Goal: Task Accomplishment & Management: Manage account settings

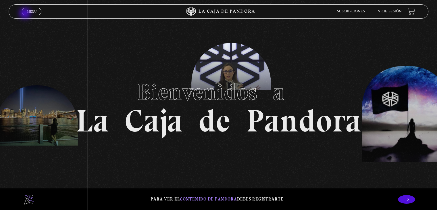
click at [26, 13] on link "Menu Cerrar" at bounding box center [32, 11] width 20 height 7
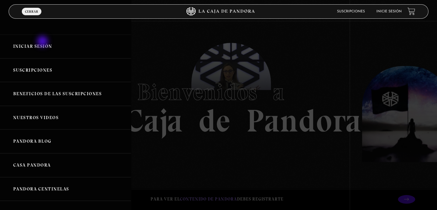
click at [41, 45] on link "Iniciar Sesión" at bounding box center [65, 46] width 131 height 24
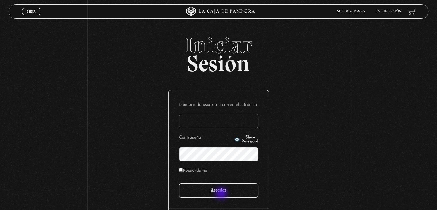
type input "sacuna83@gmail.com"
click at [221, 193] on input "Acceder" at bounding box center [218, 190] width 79 height 14
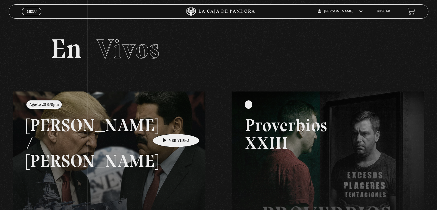
click at [167, 125] on link at bounding box center [231, 196] width 437 height 210
